Goal: Information Seeking & Learning: Learn about a topic

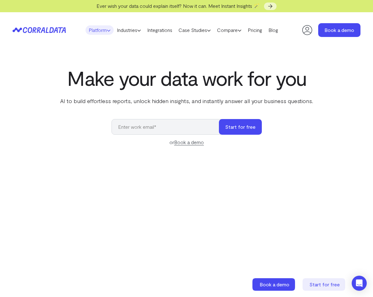
click at [95, 29] on link "Platform" at bounding box center [100, 29] width 28 height 9
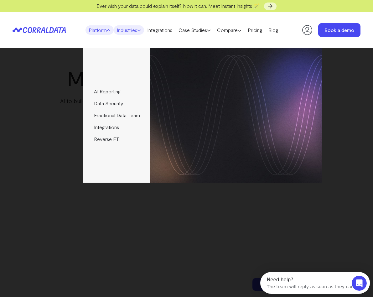
click at [123, 31] on link "Industries" at bounding box center [129, 29] width 30 height 9
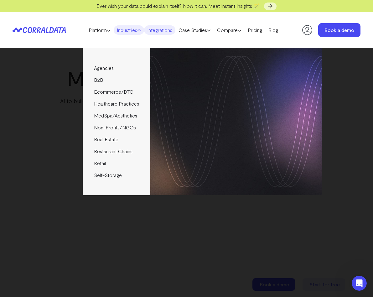
click at [162, 30] on link "Integrations" at bounding box center [159, 29] width 31 height 9
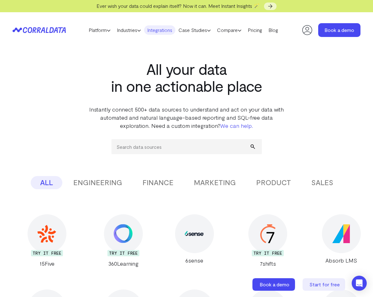
click at [46, 30] on icon at bounding box center [36, 30] width 26 height 6
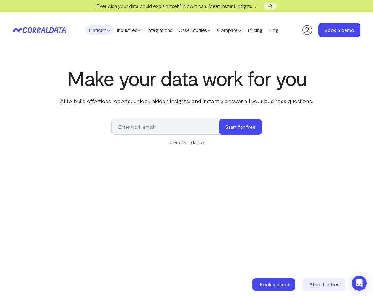
click at [103, 31] on link "Platform" at bounding box center [100, 29] width 28 height 9
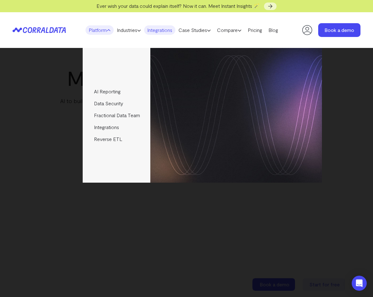
click at [164, 30] on link "Integrations" at bounding box center [159, 29] width 31 height 9
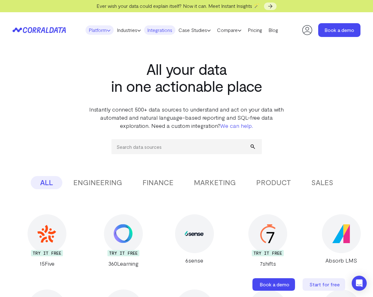
click at [91, 29] on link "Platform" at bounding box center [100, 29] width 28 height 9
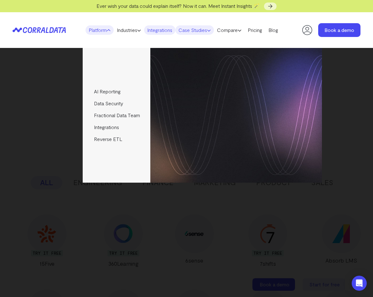
click at [200, 32] on link "Case Studies" at bounding box center [194, 29] width 39 height 9
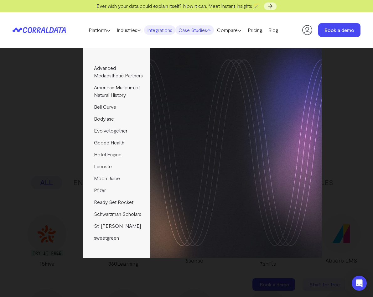
click at [199, 32] on link "Case Studies" at bounding box center [194, 29] width 39 height 9
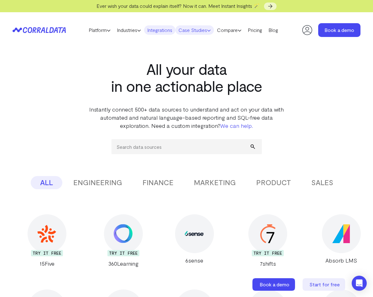
click at [199, 32] on link "Case Studies" at bounding box center [194, 29] width 39 height 9
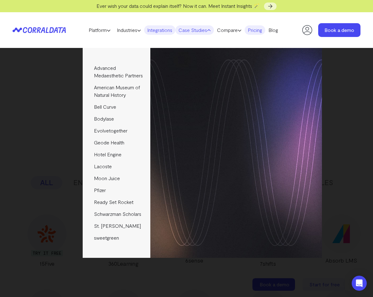
click at [263, 31] on link "Pricing" at bounding box center [255, 29] width 21 height 9
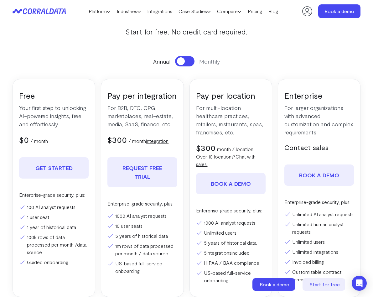
scroll to position [68, 0]
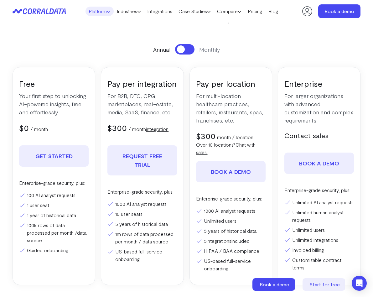
click at [99, 11] on link "Platform" at bounding box center [100, 11] width 28 height 9
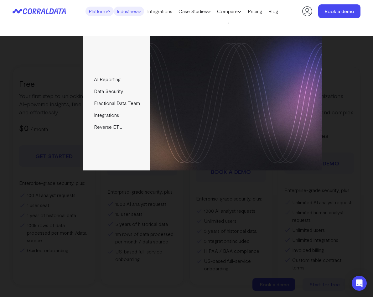
click at [125, 11] on link "Industries" at bounding box center [129, 11] width 30 height 9
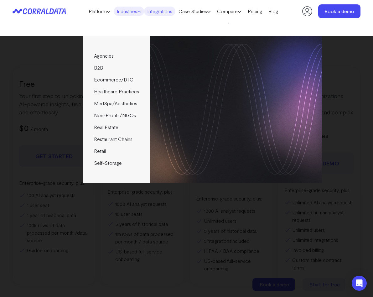
click at [167, 12] on link "Integrations" at bounding box center [159, 11] width 31 height 9
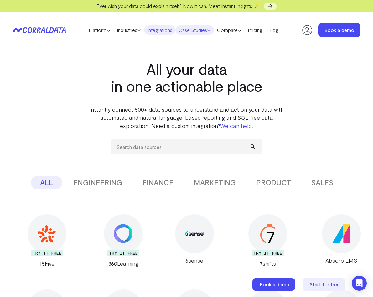
click at [188, 32] on link "Case Studies" at bounding box center [194, 29] width 39 height 9
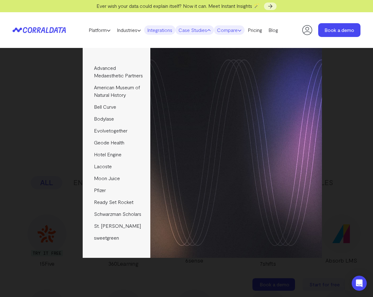
click at [226, 31] on link "Compare" at bounding box center [229, 29] width 31 height 9
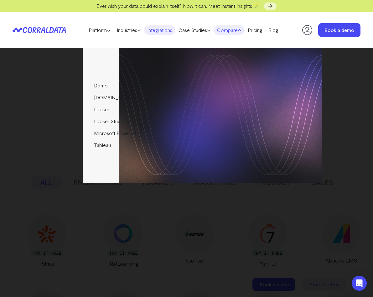
click at [242, 30] on icon at bounding box center [240, 31] width 4 height 4
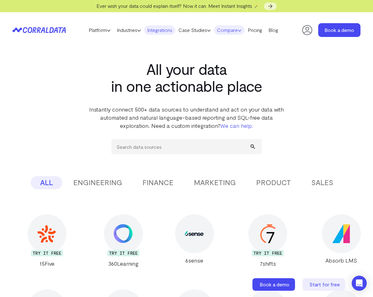
click at [242, 30] on icon at bounding box center [240, 31] width 4 height 4
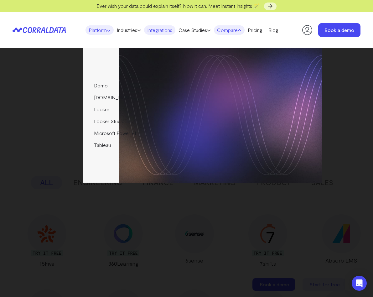
click at [97, 29] on link "Platform" at bounding box center [100, 29] width 28 height 9
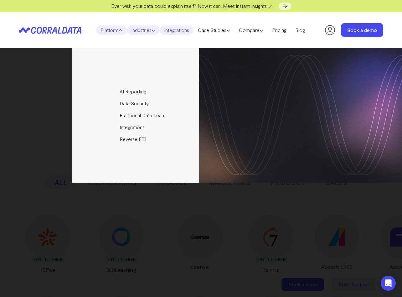
click at [137, 29] on link "Industries" at bounding box center [143, 29] width 33 height 9
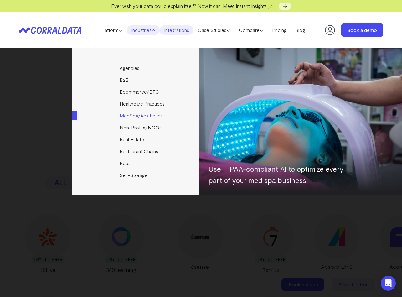
click at [141, 117] on link "MedSpa/Aesthetics" at bounding box center [141, 116] width 139 height 12
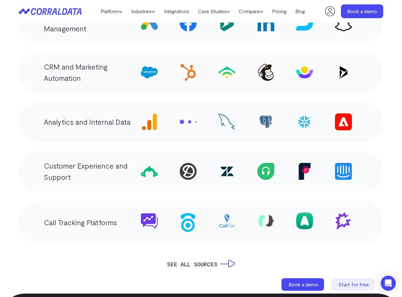
scroll to position [1117, 0]
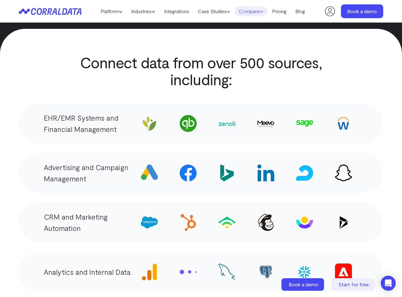
click at [245, 11] on link "Compare" at bounding box center [251, 11] width 33 height 9
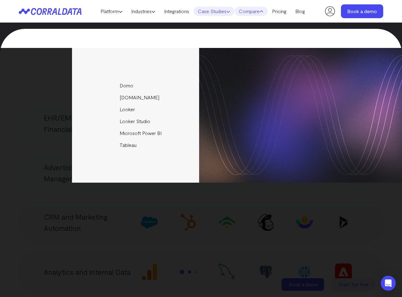
click at [219, 12] on link "Case Studies" at bounding box center [214, 11] width 41 height 9
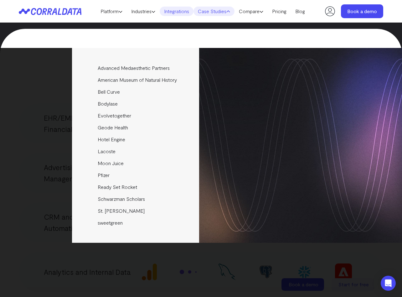
click at [183, 10] on link "Integrations" at bounding box center [177, 11] width 34 height 9
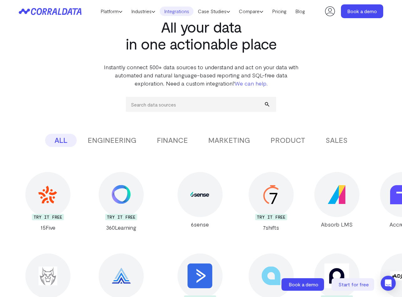
scroll to position [50, 0]
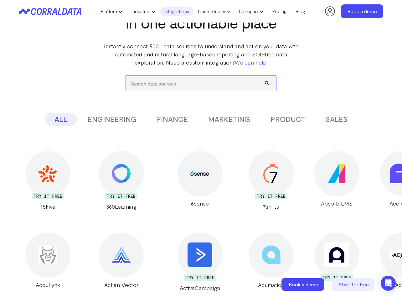
click at [151, 86] on input "search" at bounding box center [201, 83] width 150 height 15
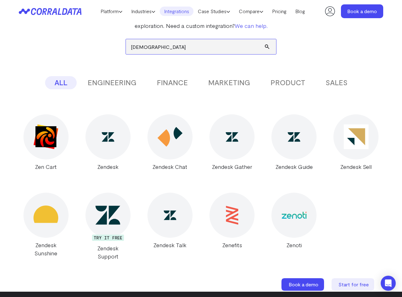
scroll to position [95, 0]
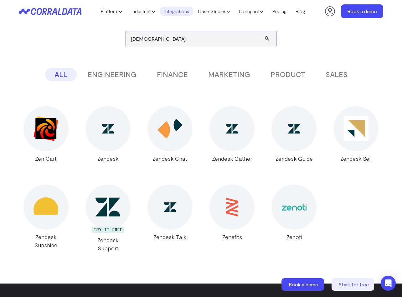
type input "[DEMOGRAPHIC_DATA]"
click at [309, 213] on div at bounding box center [294, 206] width 45 height 45
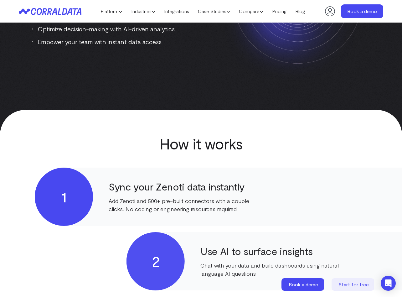
scroll to position [106, 0]
